Goal: Navigation & Orientation: Find specific page/section

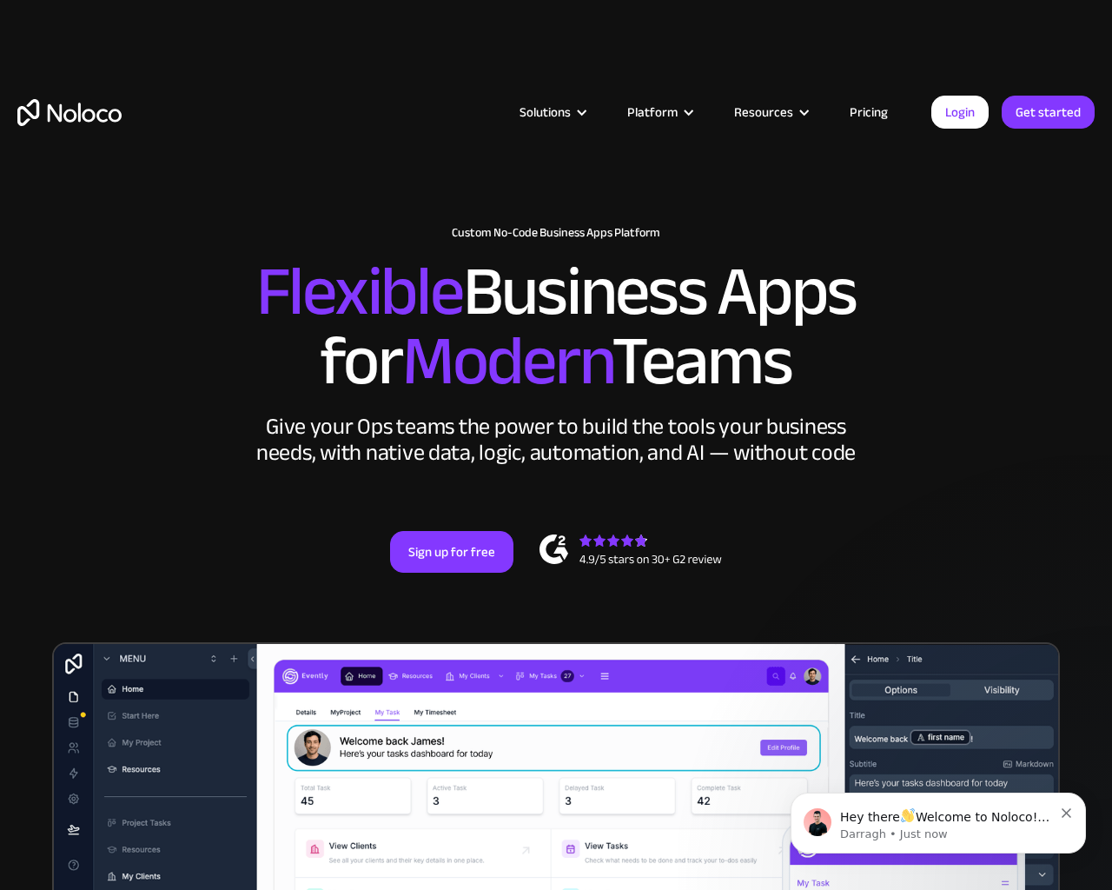
click at [1104, 445] on div "New: Connect Noloco to Stripe Custom No-Code Business Apps Platform Flexible Bu…" at bounding box center [556, 399] width 1112 height 451
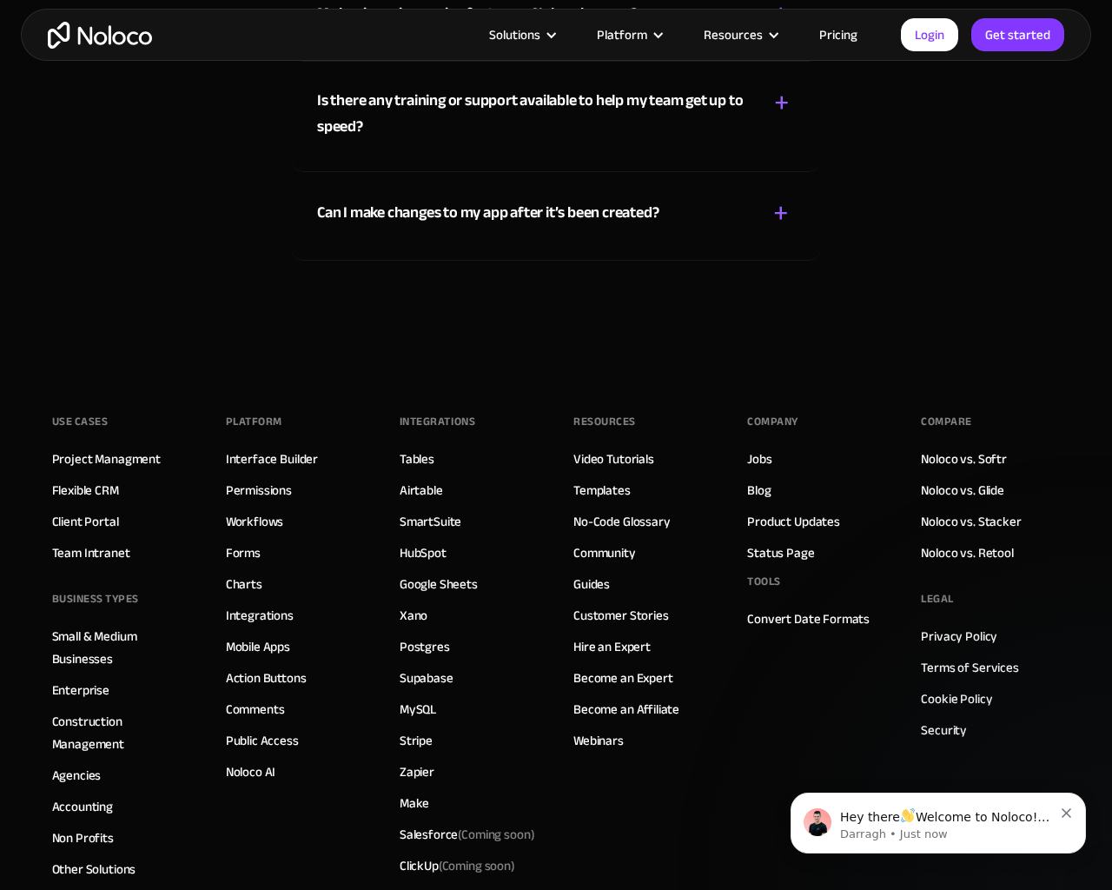
scroll to position [10213, 0]
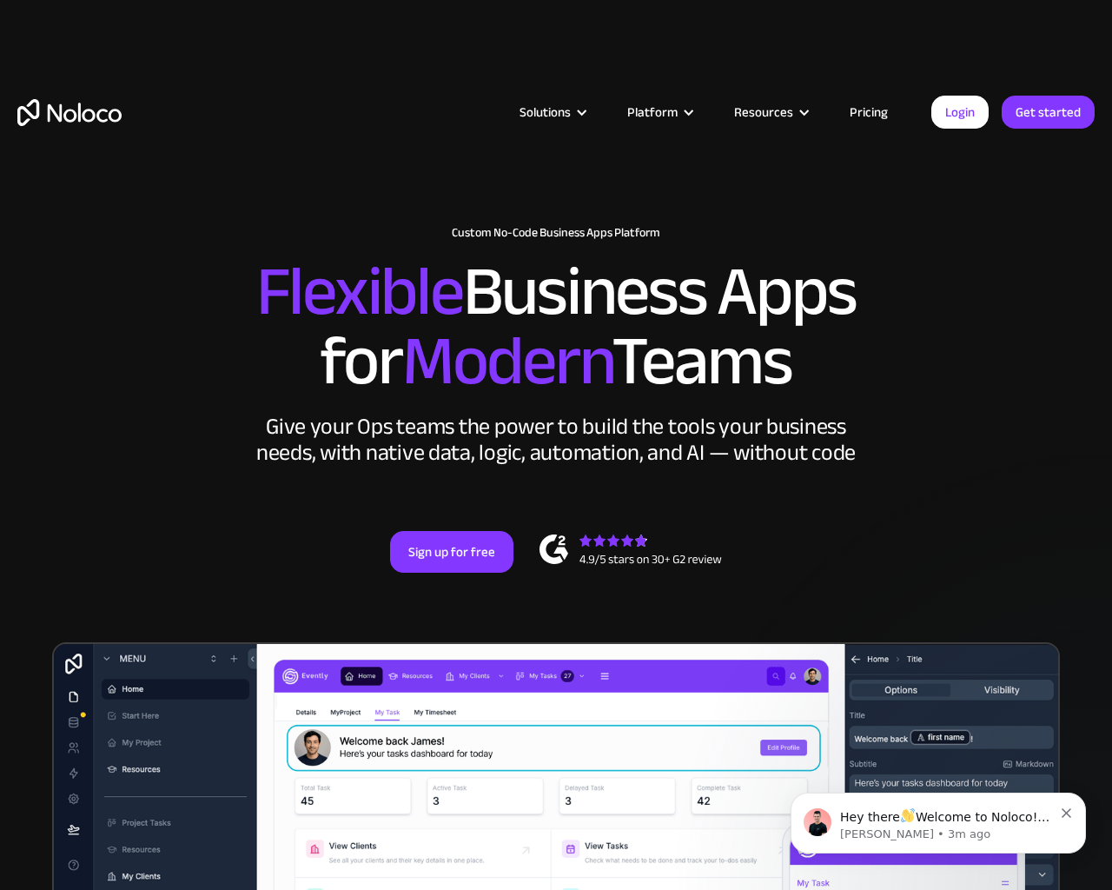
click at [1104, 445] on div "New: Connect Noloco to Stripe Custom No-Code Business Apps Platform Flexible Bu…" at bounding box center [556, 399] width 1112 height 451
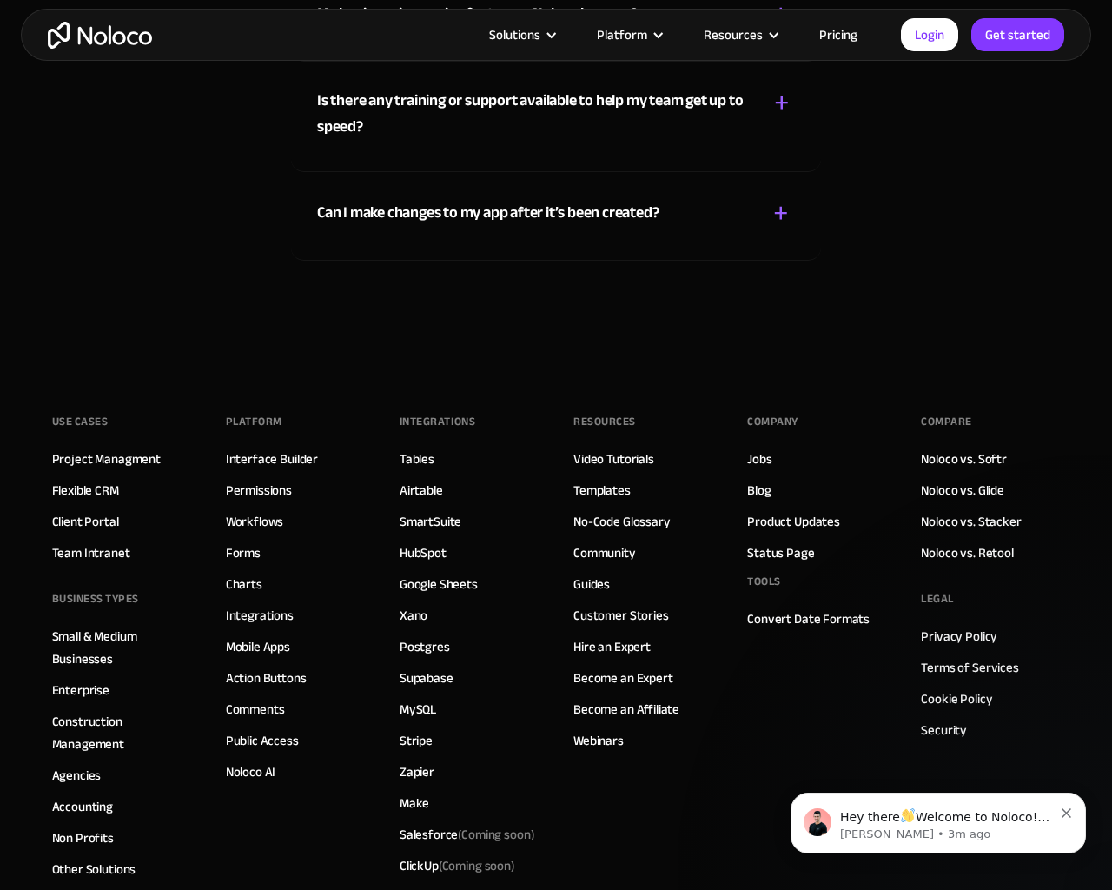
scroll to position [10213, 0]
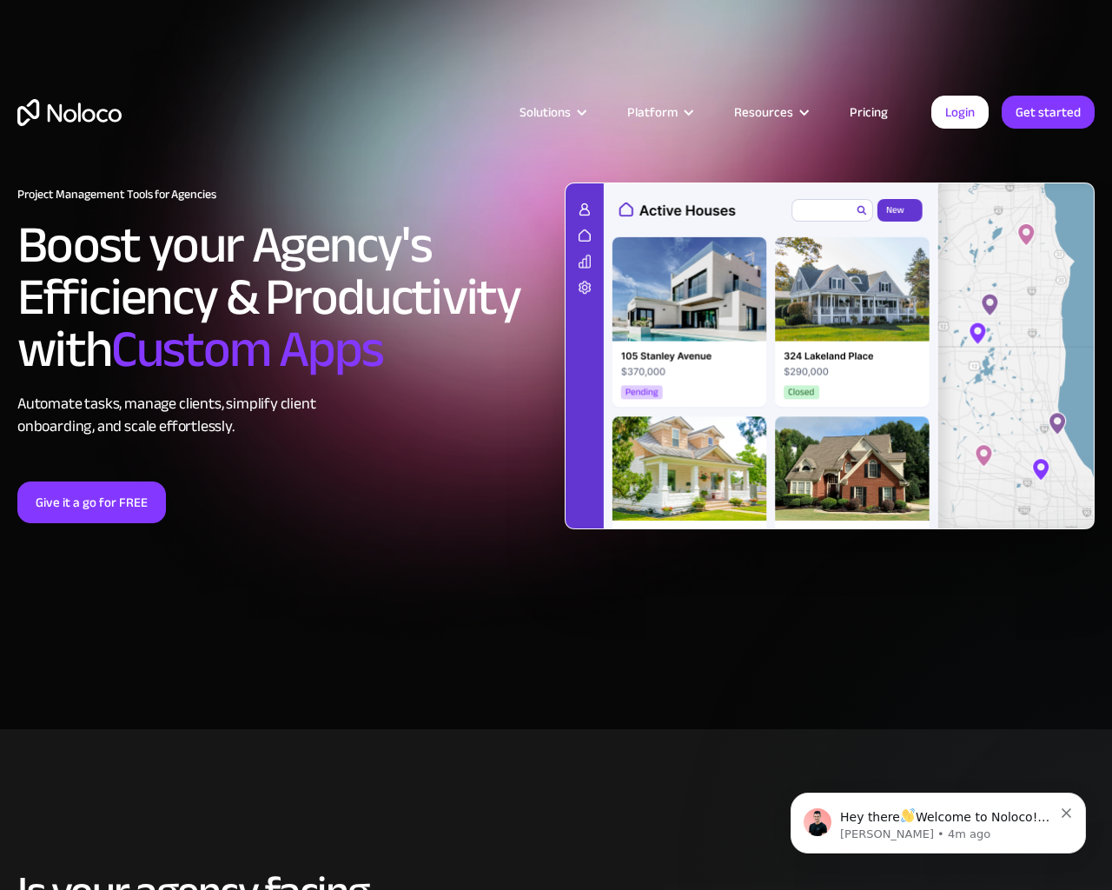
click at [1104, 445] on div "Project Management Tools for Agencies Boost your Agency's Efficiency & Producti…" at bounding box center [556, 364] width 1112 height 468
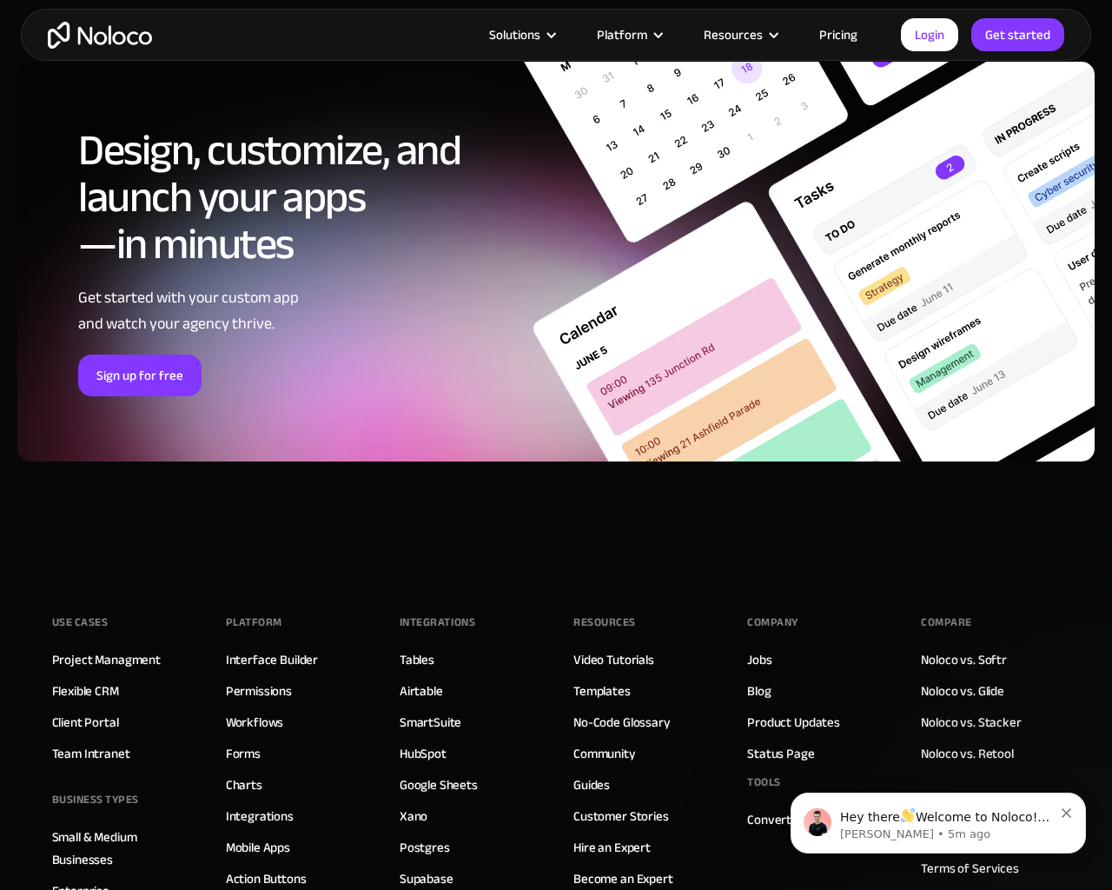
scroll to position [8657, 0]
